Goal: Transaction & Acquisition: Obtain resource

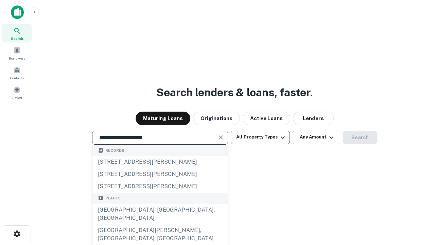
type input "**********"
click at [260, 137] on button "All Property Types" at bounding box center [260, 138] width 59 height 14
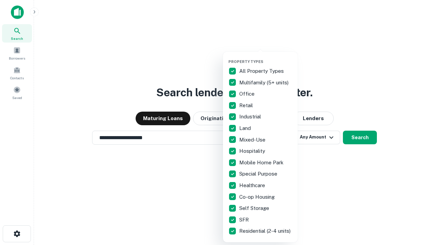
click at [266, 57] on button "button" at bounding box center [266, 57] width 75 height 0
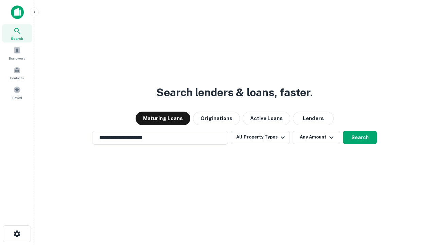
scroll to position [11, 0]
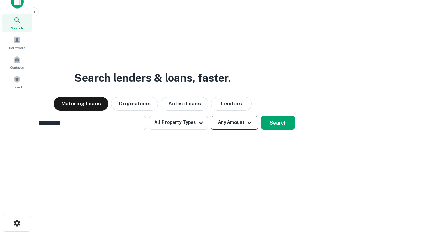
click at [211, 116] on button "Any Amount" at bounding box center [235, 123] width 48 height 14
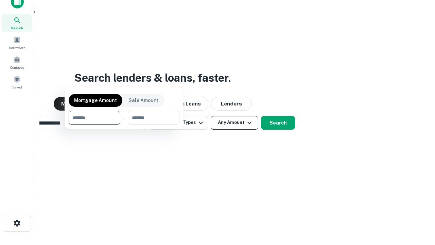
scroll to position [49, 192]
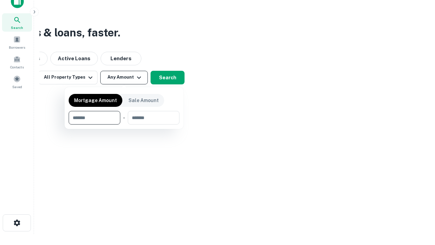
type input "*******"
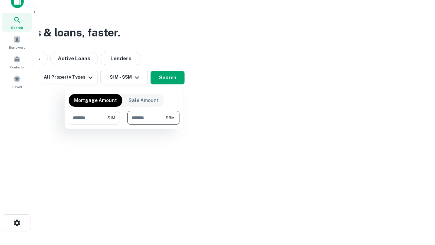
type input "*******"
click at [124, 124] on button "button" at bounding box center [124, 124] width 111 height 0
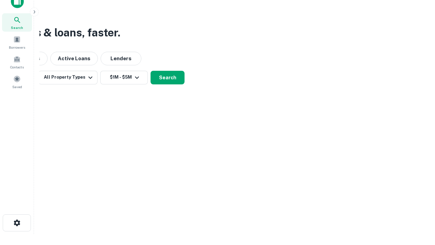
scroll to position [4, 125]
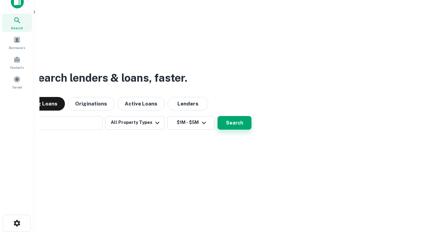
click at [218, 116] on button "Search" at bounding box center [235, 123] width 34 height 14
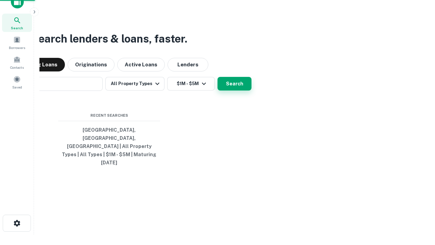
scroll to position [18, 192]
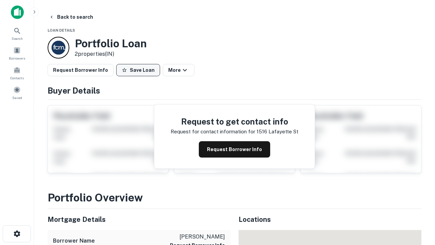
click at [138, 70] on button "Save Loan" at bounding box center [138, 70] width 44 height 12
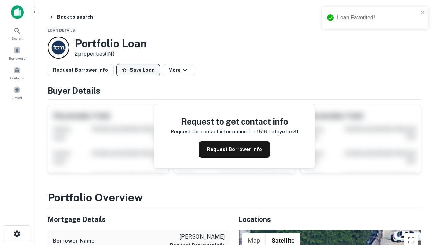
click at [140, 70] on button "Save Loan" at bounding box center [138, 70] width 44 height 12
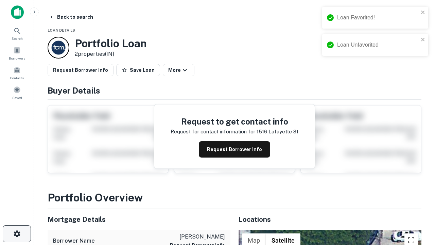
click at [17, 234] on icon "button" at bounding box center [17, 234] width 8 height 8
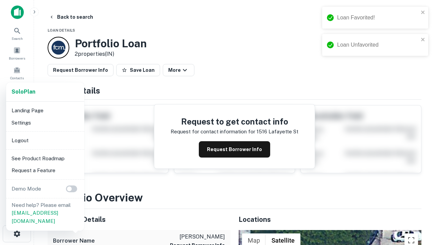
click at [45, 140] on li "Logout" at bounding box center [45, 140] width 73 height 12
